Goal: Task Accomplishment & Management: Use online tool/utility

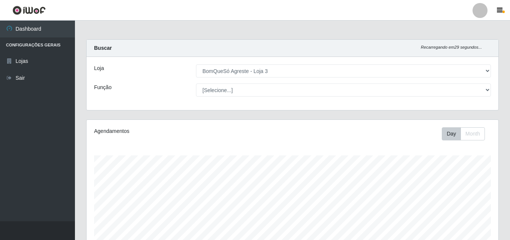
select select "215"
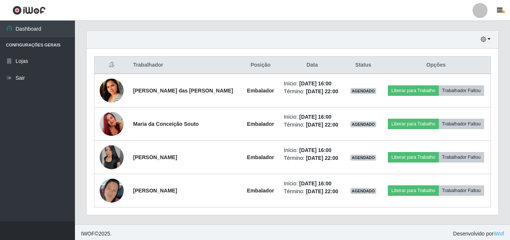
scroll to position [257, 0]
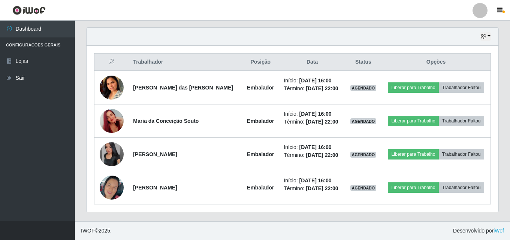
click at [491, 42] on div "Hoje 1 dia 3 dias 1 Semana Não encerrados" at bounding box center [293, 37] width 412 height 18
click at [491, 41] on div "Hoje 1 dia 3 dias 1 Semana Não encerrados" at bounding box center [293, 37] width 412 height 18
click at [490, 39] on button "button" at bounding box center [485, 36] width 10 height 9
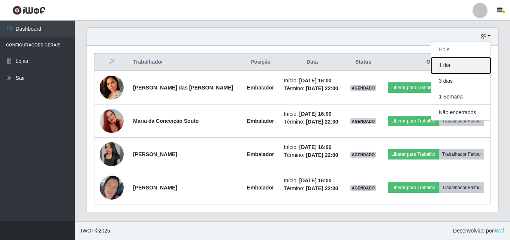
click at [474, 63] on button "1 dia" at bounding box center [460, 66] width 59 height 16
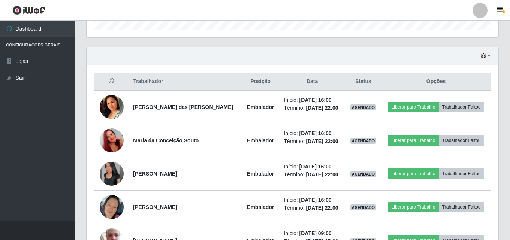
scroll to position [233, 0]
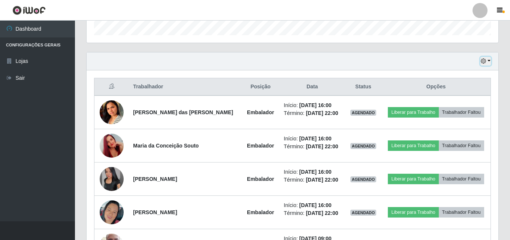
click at [486, 64] on icon "button" at bounding box center [483, 60] width 5 height 5
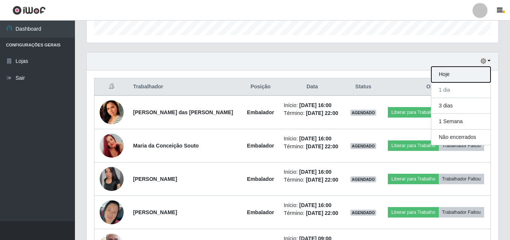
click at [459, 80] on button "Hoje" at bounding box center [460, 75] width 59 height 16
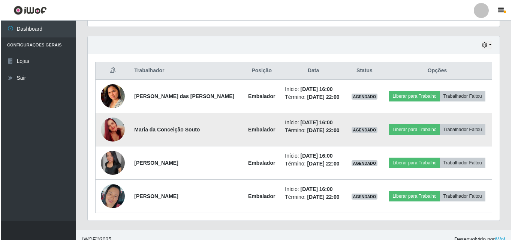
scroll to position [257, 0]
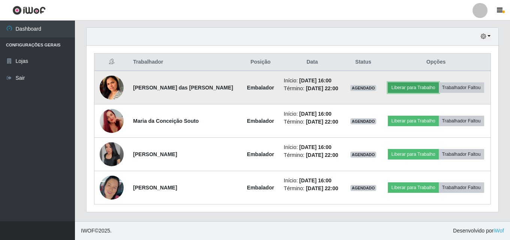
click at [404, 88] on button "Liberar para Trabalho" at bounding box center [413, 87] width 51 height 10
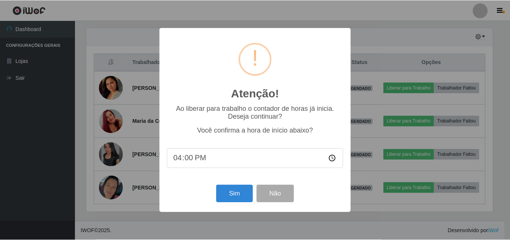
scroll to position [155, 408]
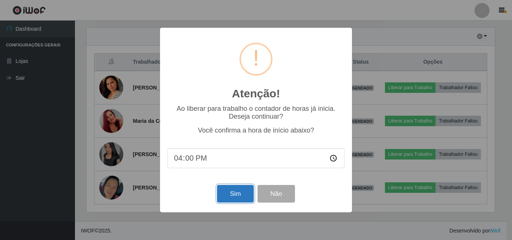
click at [227, 194] on button "Sim" at bounding box center [235, 194] width 36 height 18
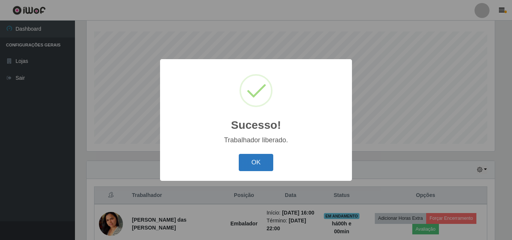
click at [267, 166] on button "OK" at bounding box center [256, 163] width 35 height 18
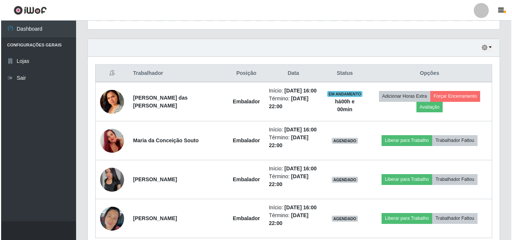
scroll to position [274, 0]
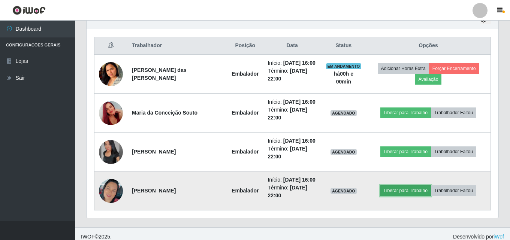
click at [398, 193] on button "Liberar para Trabalho" at bounding box center [405, 190] width 51 height 10
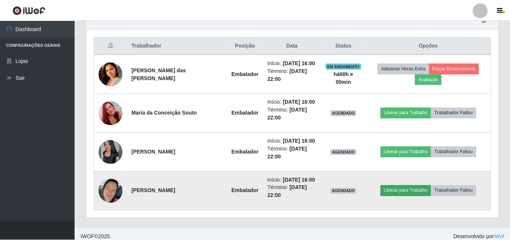
scroll to position [155, 408]
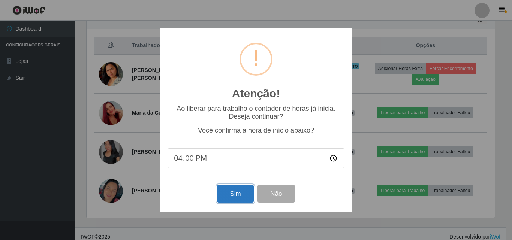
click at [243, 196] on button "Sim" at bounding box center [235, 194] width 36 height 18
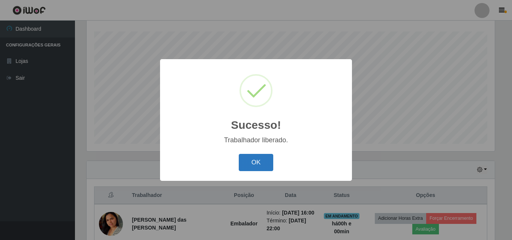
click at [271, 165] on button "OK" at bounding box center [256, 163] width 35 height 18
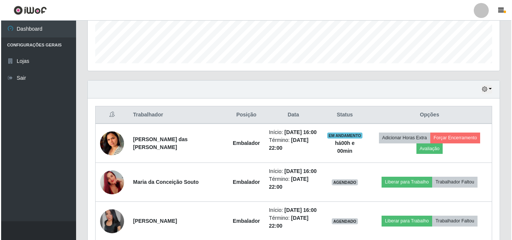
scroll to position [280, 0]
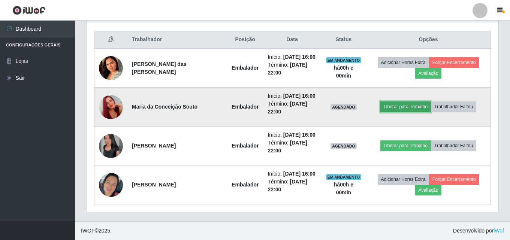
click at [400, 109] on button "Liberar para Trabalho" at bounding box center [405, 106] width 51 height 10
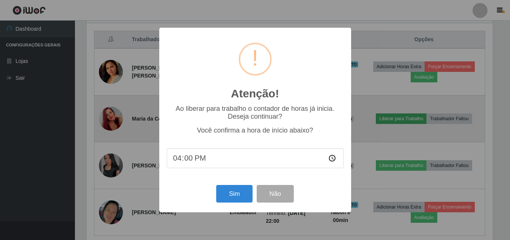
scroll to position [155, 408]
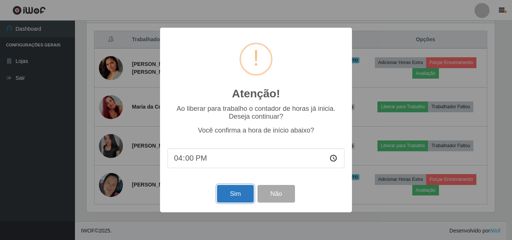
click at [231, 203] on button "Sim" at bounding box center [235, 194] width 36 height 18
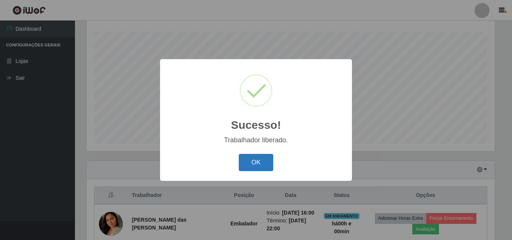
click at [272, 158] on button "OK" at bounding box center [256, 163] width 35 height 18
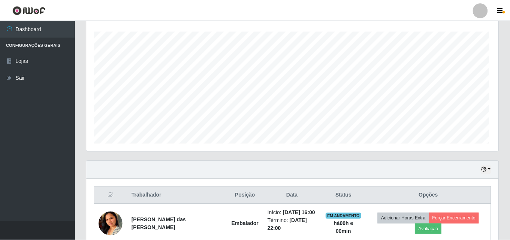
scroll to position [0, 0]
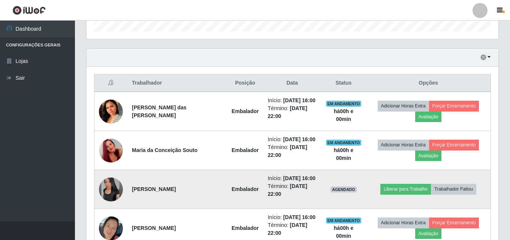
click at [116, 192] on img at bounding box center [111, 189] width 24 height 24
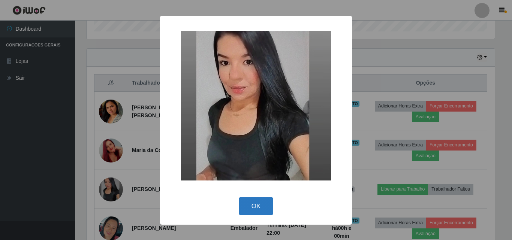
click at [268, 205] on button "OK" at bounding box center [256, 206] width 35 height 18
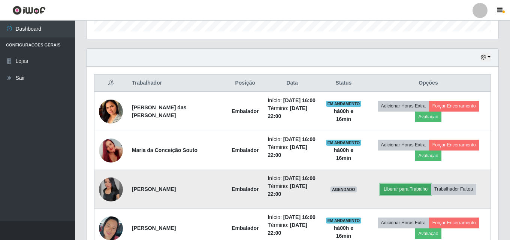
click at [405, 188] on button "Liberar para Trabalho" at bounding box center [405, 189] width 51 height 10
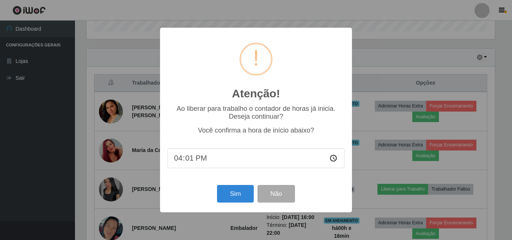
type input "16:17"
click at [237, 197] on button "Sim" at bounding box center [235, 194] width 36 height 18
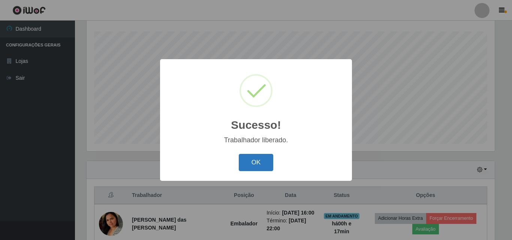
click at [252, 163] on button "OK" at bounding box center [256, 163] width 35 height 18
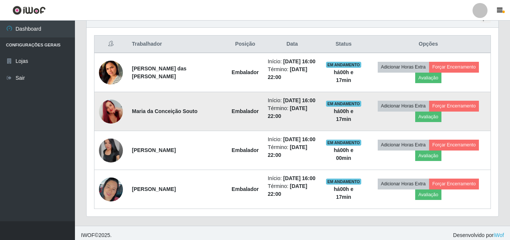
scroll to position [280, 0]
